Goal: Information Seeking & Learning: Learn about a topic

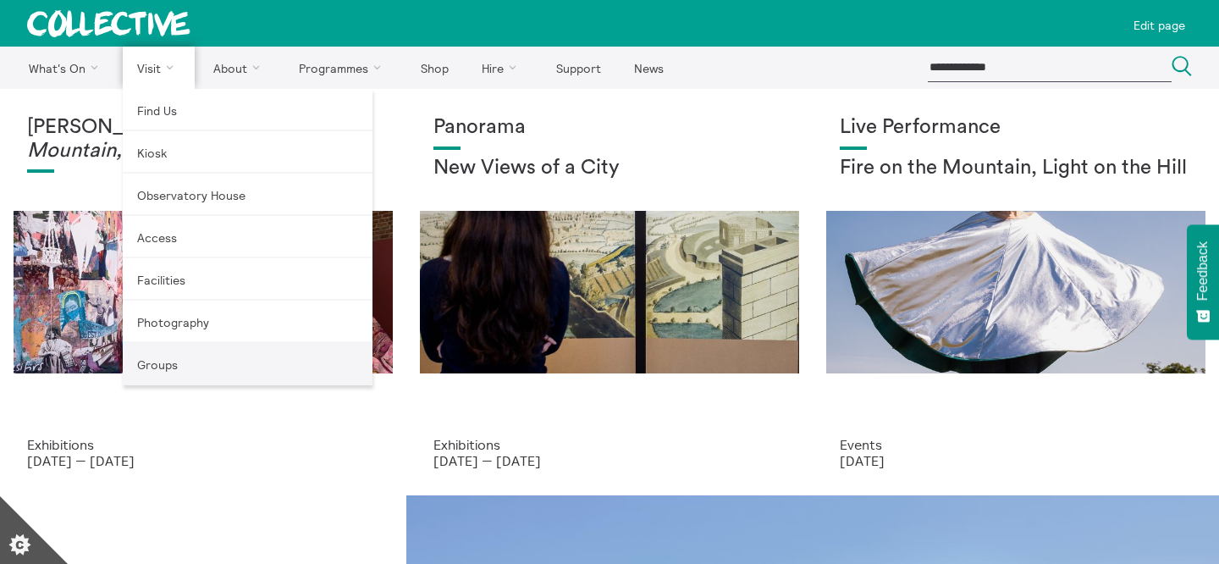
click at [218, 361] on link "Groups" at bounding box center [248, 364] width 250 height 42
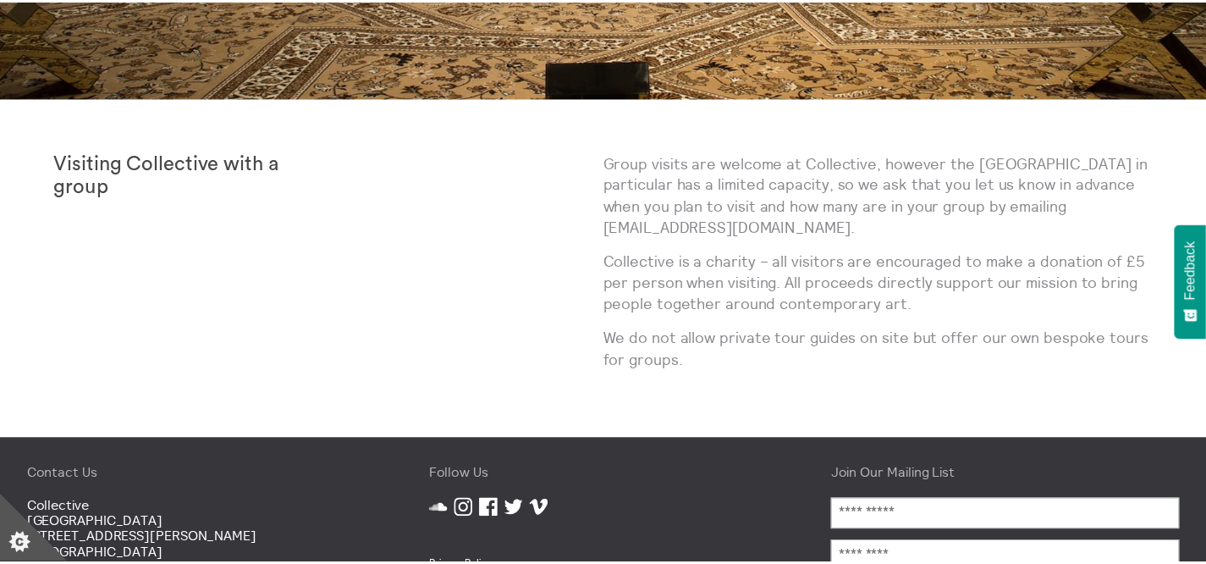
scroll to position [424, 0]
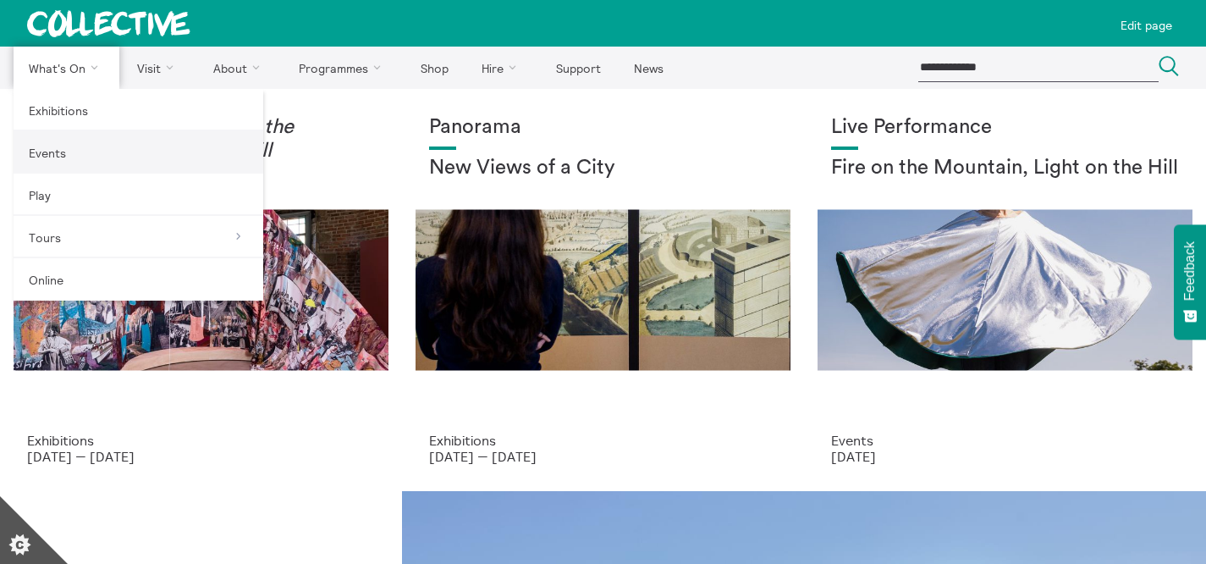
click at [86, 140] on link "Events" at bounding box center [139, 152] width 250 height 42
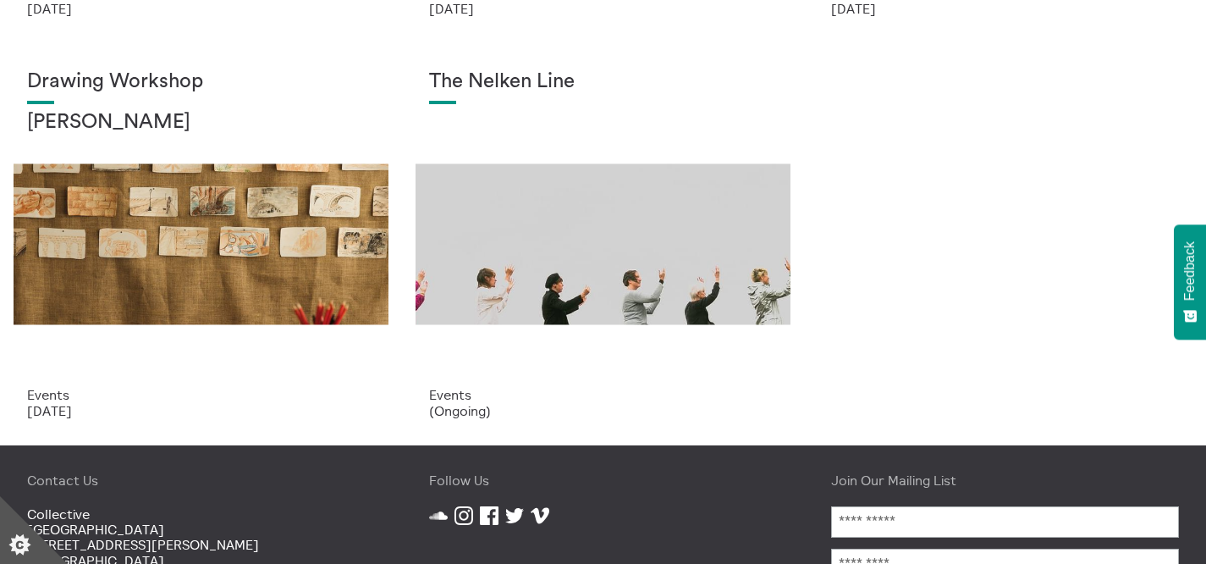
scroll to position [443, 0]
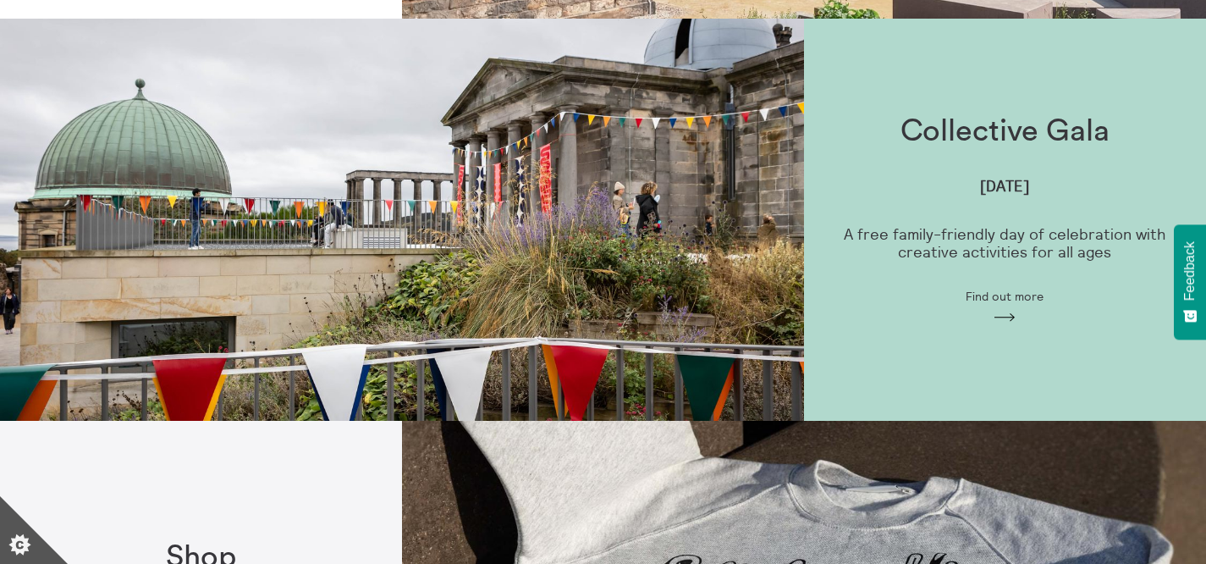
scroll to position [870, 0]
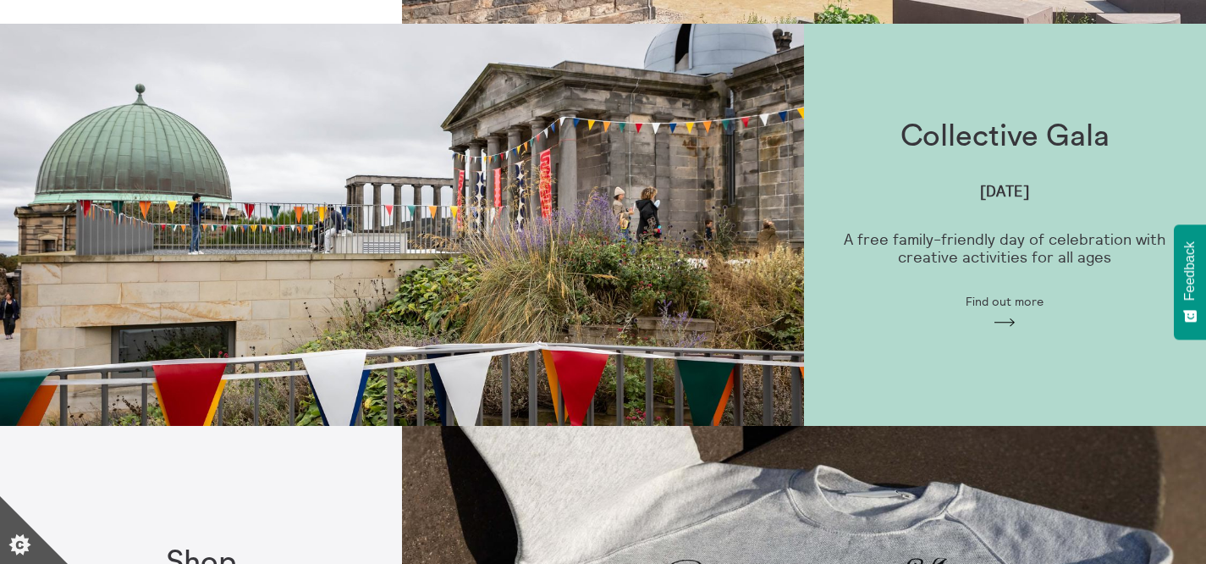
click at [891, 174] on div "Collective Gala [DATE] A free family-friendly day of celebration with creative …" at bounding box center [1005, 224] width 402 height 265
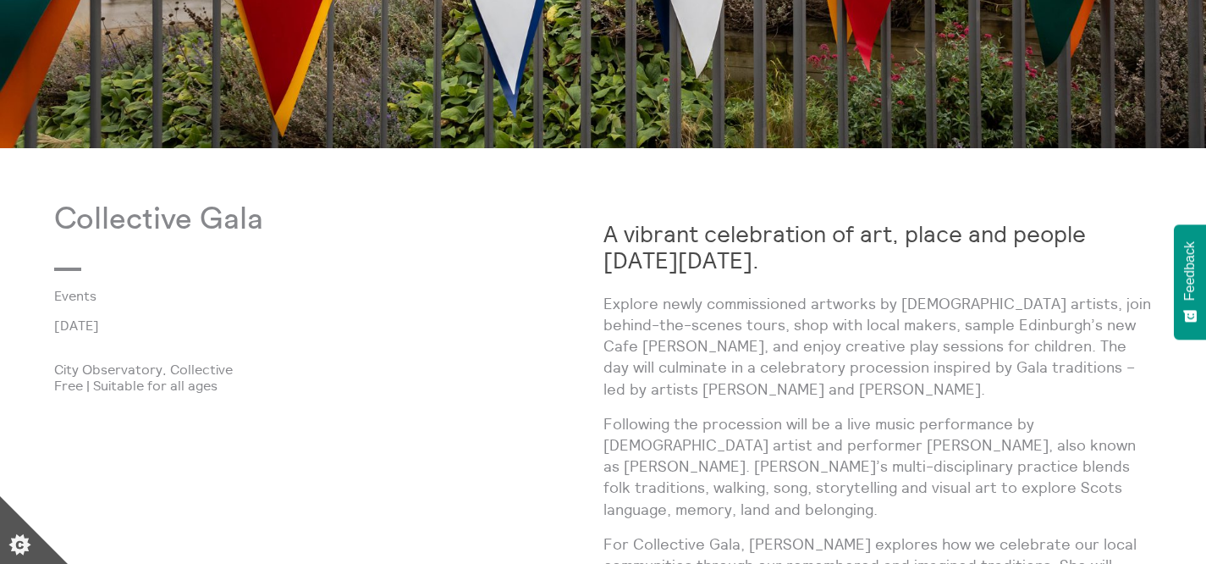
scroll to position [760, 0]
